Goal: Communication & Community: Share content

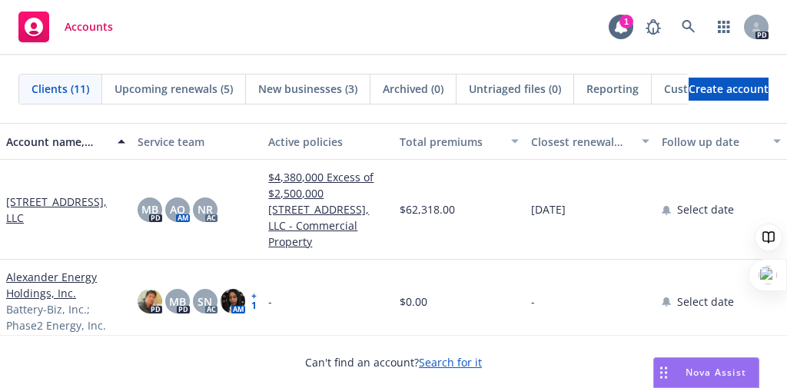
click at [674, 371] on div "Nova Assist" at bounding box center [715, 372] width 85 height 13
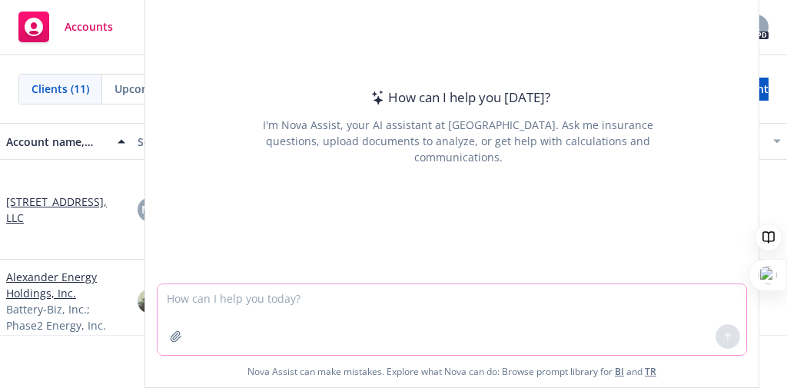
click at [366, 310] on textarea at bounding box center [451, 319] width 589 height 71
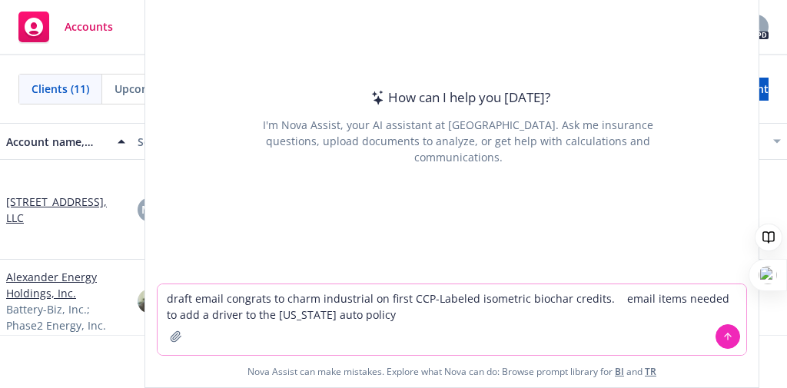
type textarea "draft email congrats to charm industrial on first CCP-Labeled isometric biochar…"
click at [728, 341] on icon at bounding box center [727, 336] width 11 height 11
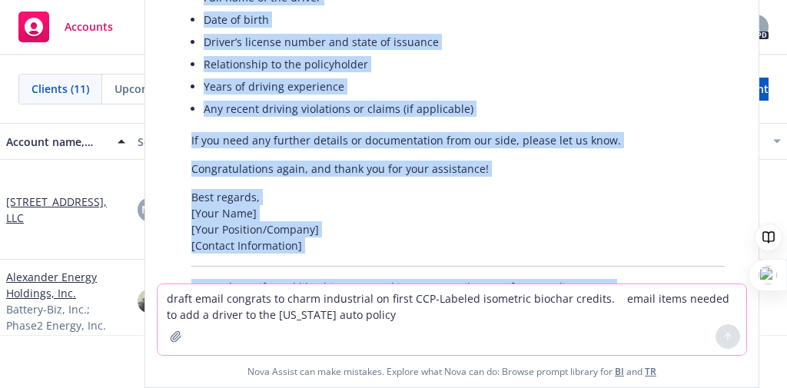
scroll to position [305, 0]
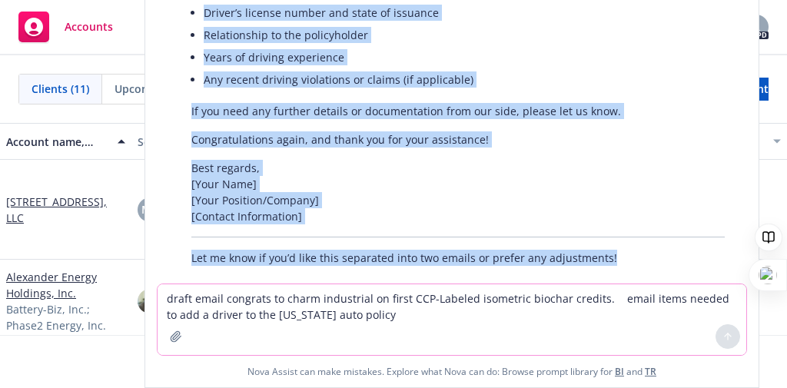
click at [508, 139] on p "Congratulations again, and thank you for your assistance!" at bounding box center [457, 139] width 533 height 16
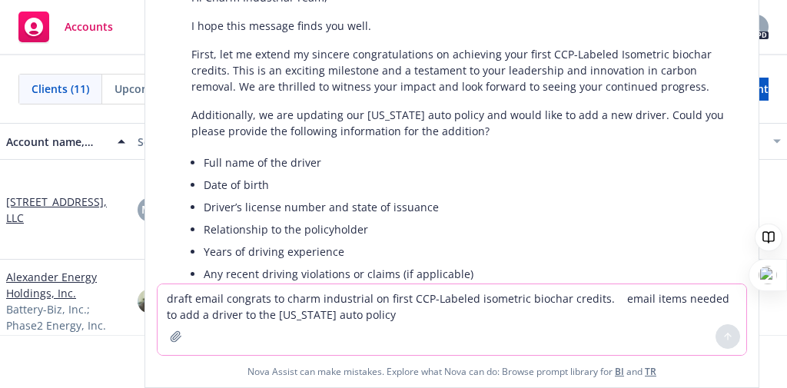
scroll to position [91, 0]
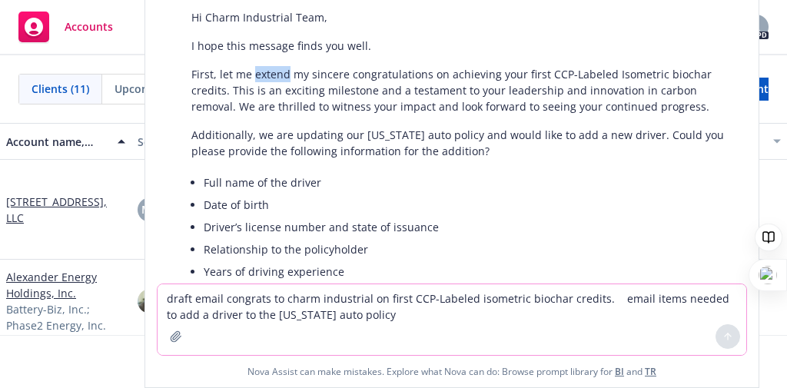
click at [257, 78] on p "First, let me extend my sincere congratulations on achieving your first CCP-Lab…" at bounding box center [457, 90] width 533 height 48
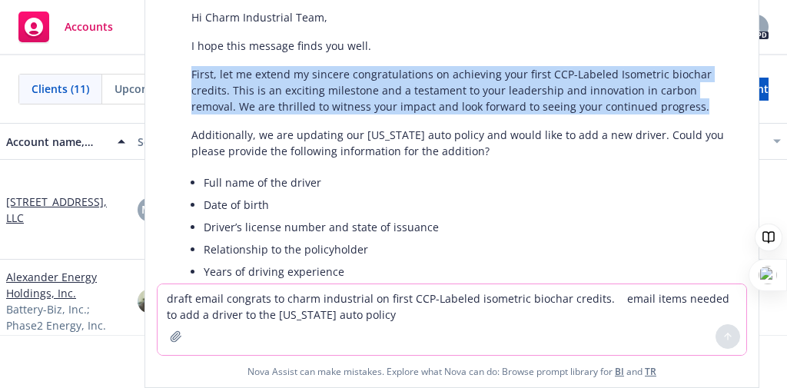
copy p "First, let me extend my sincere congratulations on achieving your first CCP-Lab…"
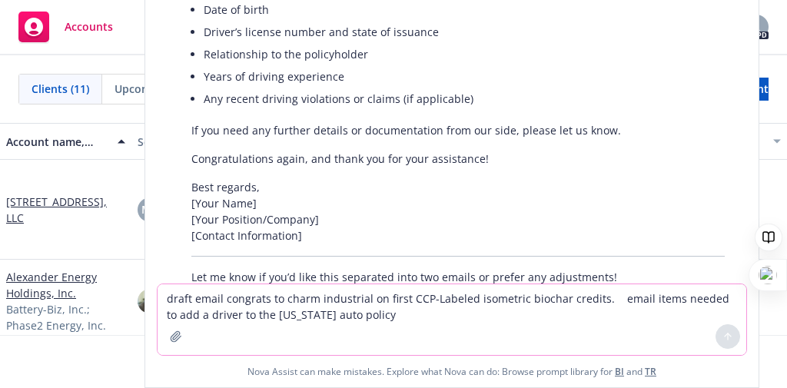
scroll to position [328, 0]
